Goal: Task Accomplishment & Management: Manage account settings

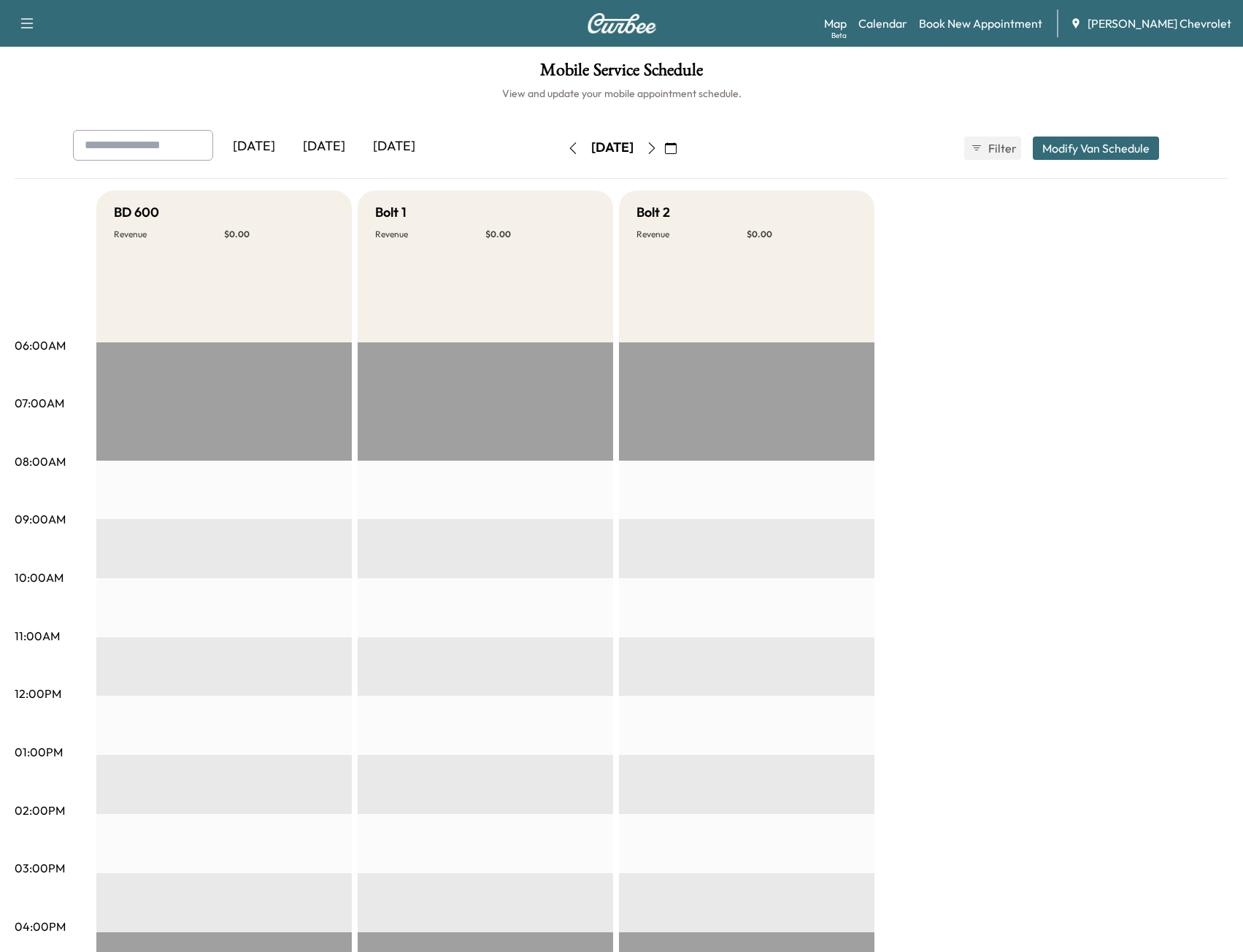
drag, startPoint x: 548, startPoint y: 185, endPoint x: 338, endPoint y: 117, distance: 220.7
click at [338, 117] on div "Mobile Service Schedule View and update your mobile appointment schedule. Yeste…" at bounding box center [621, 673] width 1243 height 1253
click at [664, 144] on div "[DATE]" at bounding box center [613, 148] width 104 height 23
click at [657, 151] on icon "button" at bounding box center [651, 148] width 12 height 12
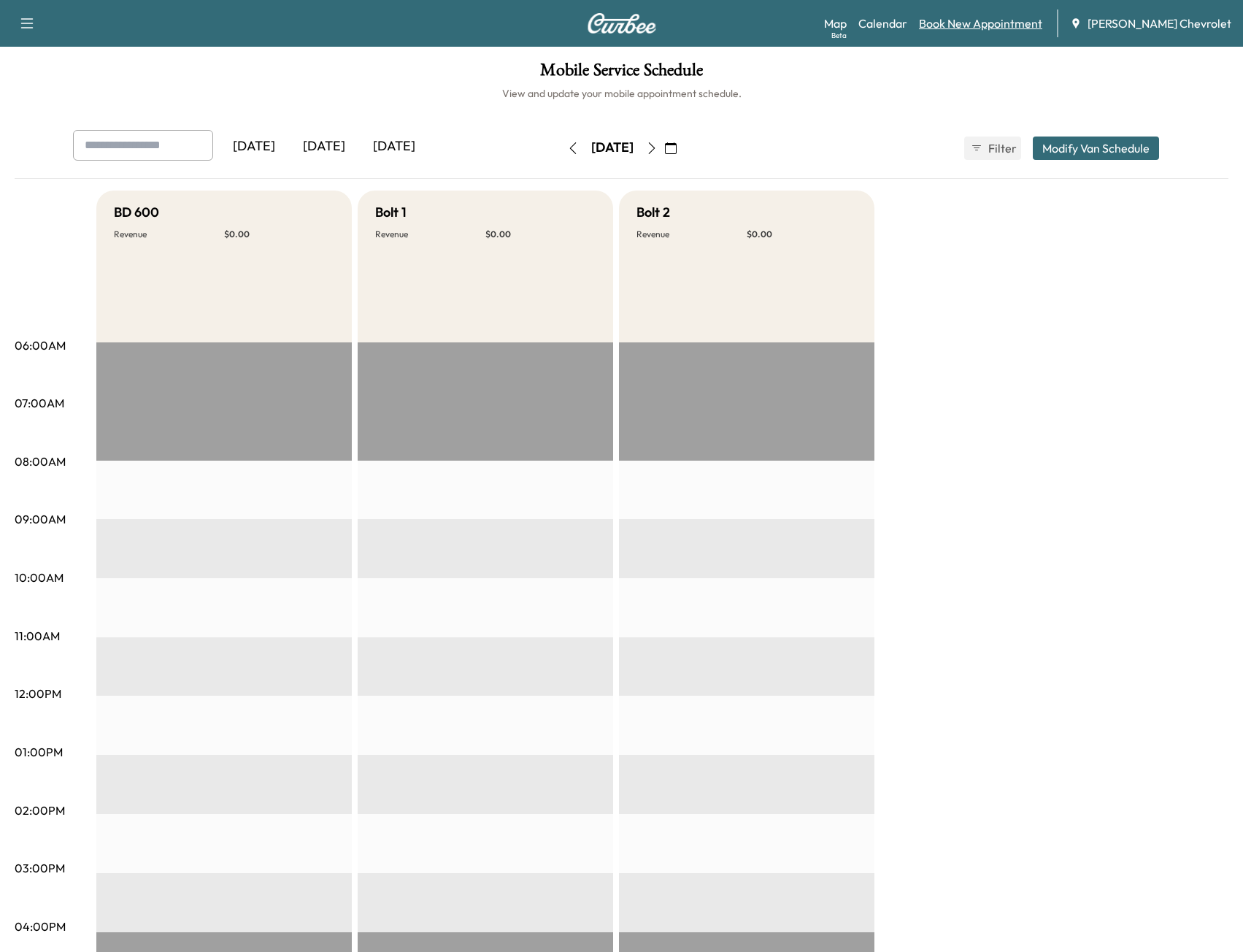
click at [975, 24] on link "Book New Appointment" at bounding box center [981, 23] width 124 height 18
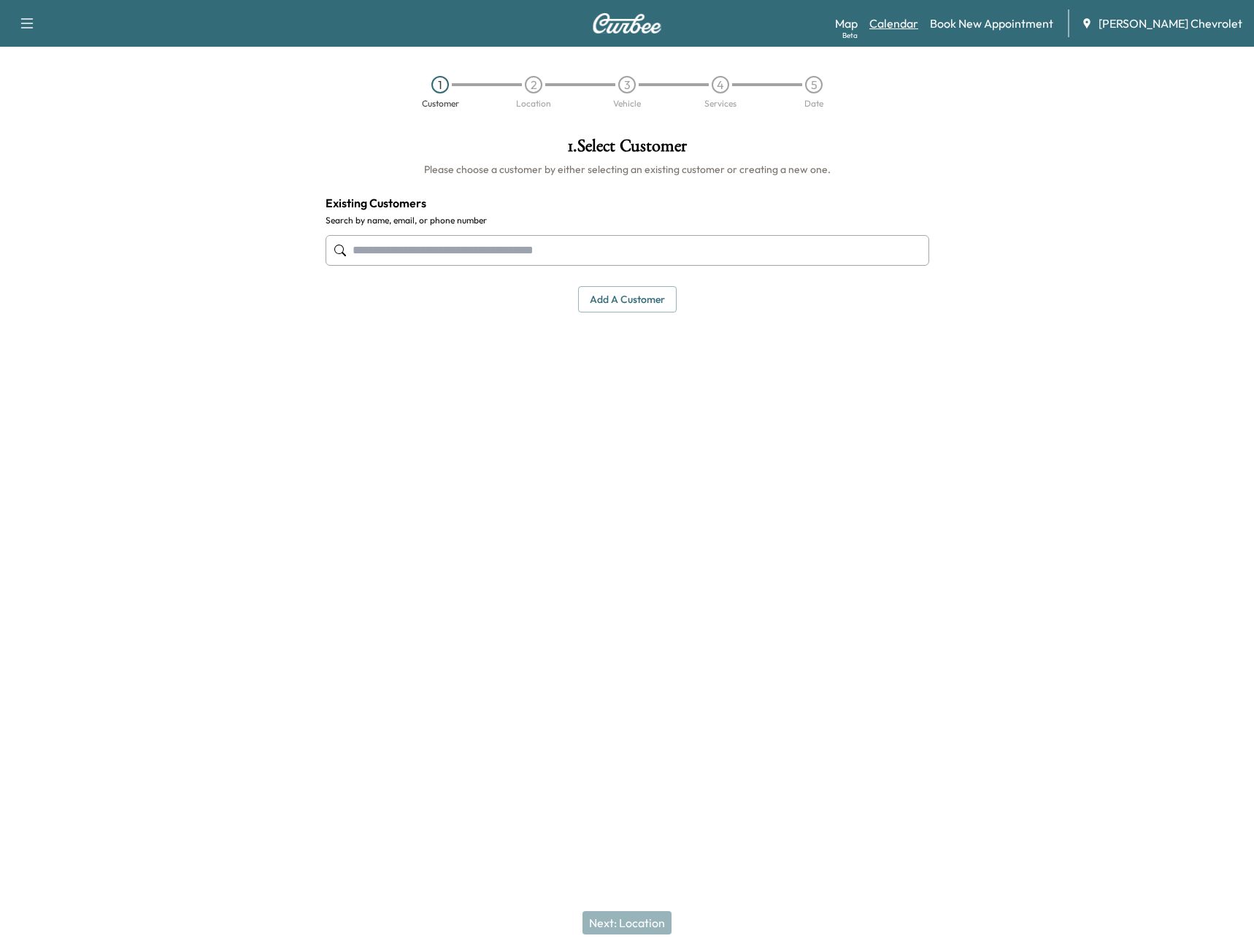
click at [908, 21] on link "Calendar" at bounding box center [893, 23] width 49 height 18
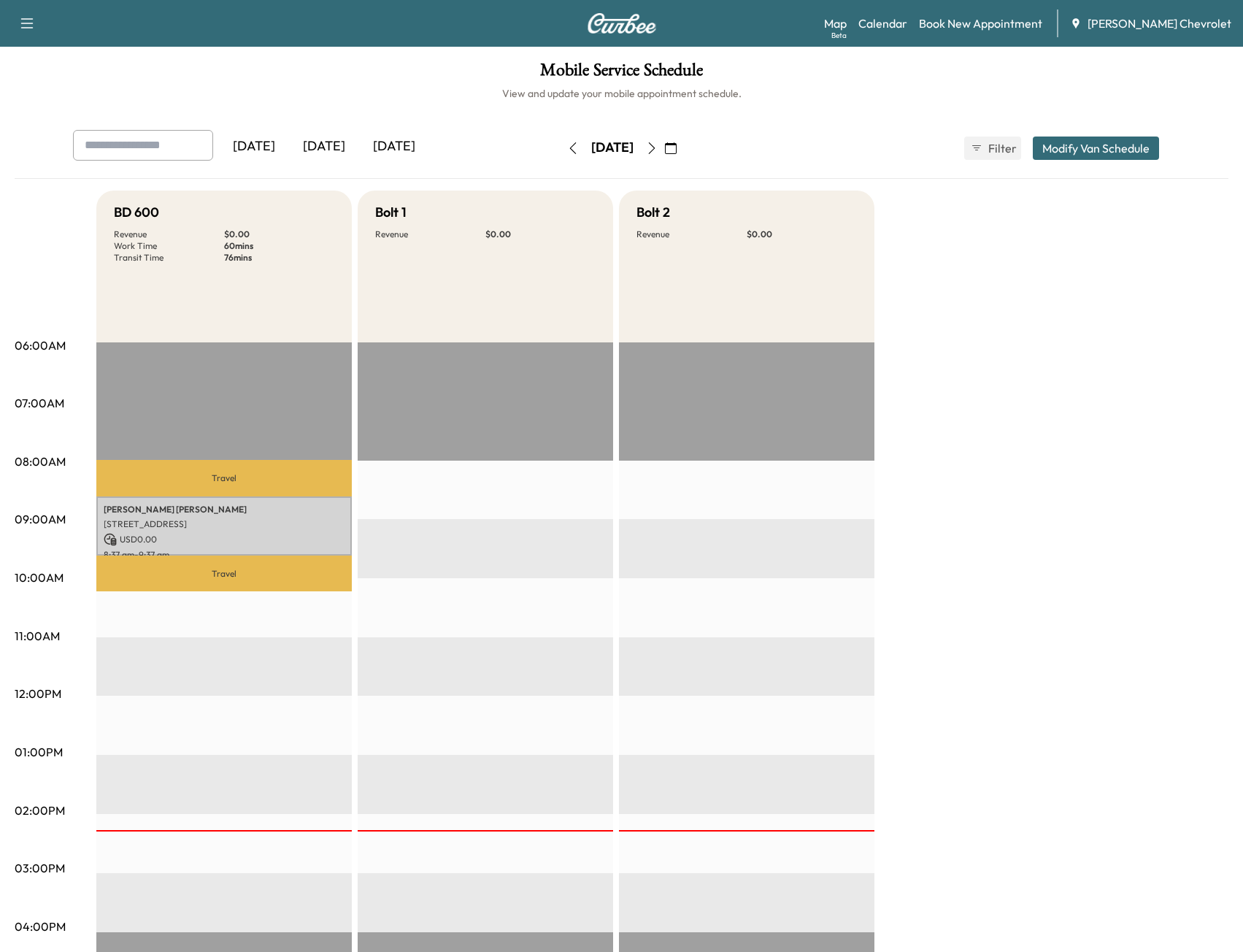
click at [657, 152] on icon "button" at bounding box center [651, 148] width 12 height 12
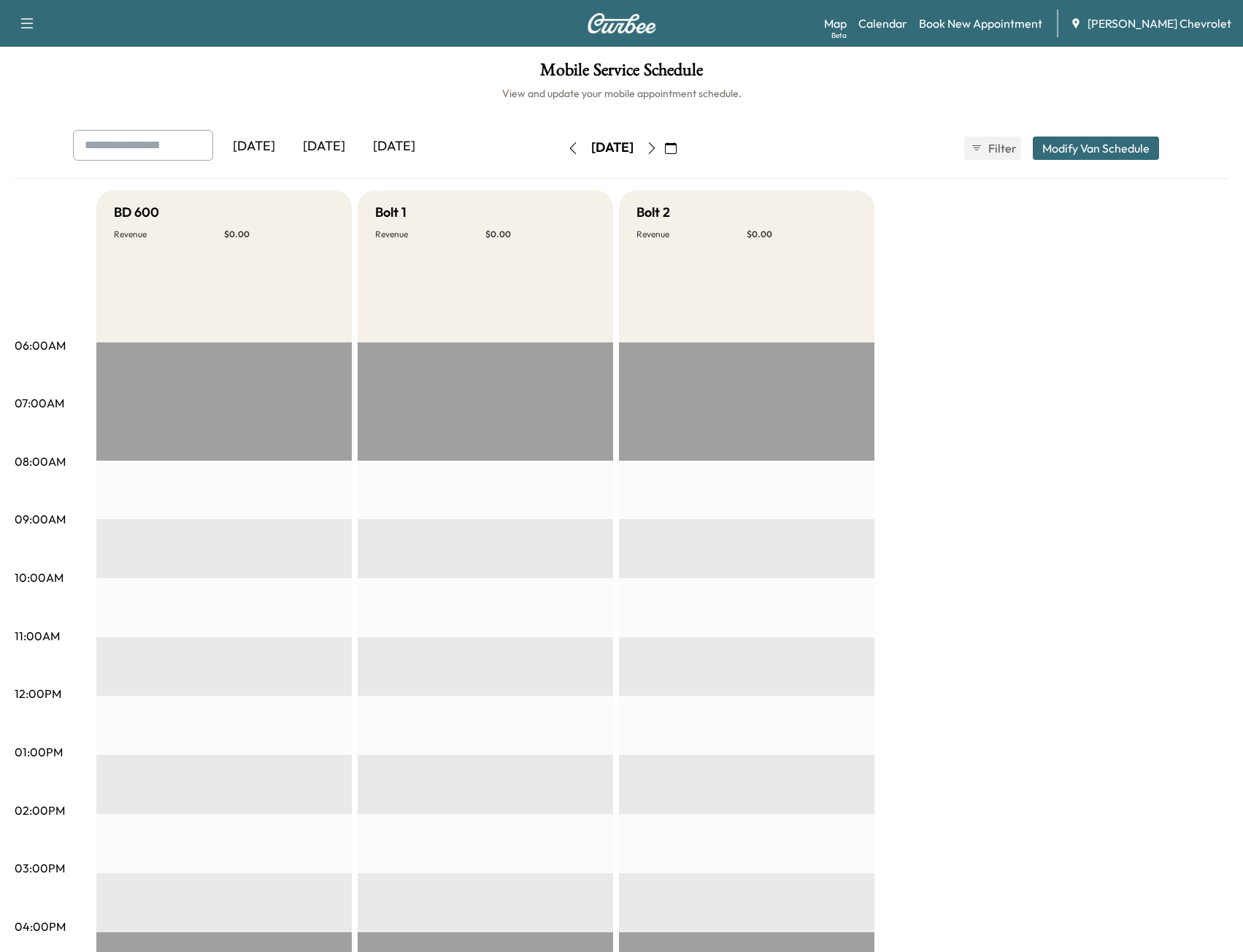
click at [664, 152] on button "button" at bounding box center [652, 148] width 25 height 23
click at [657, 152] on icon "button" at bounding box center [651, 148] width 12 height 12
